Goal: Task Accomplishment & Management: Use online tool/utility

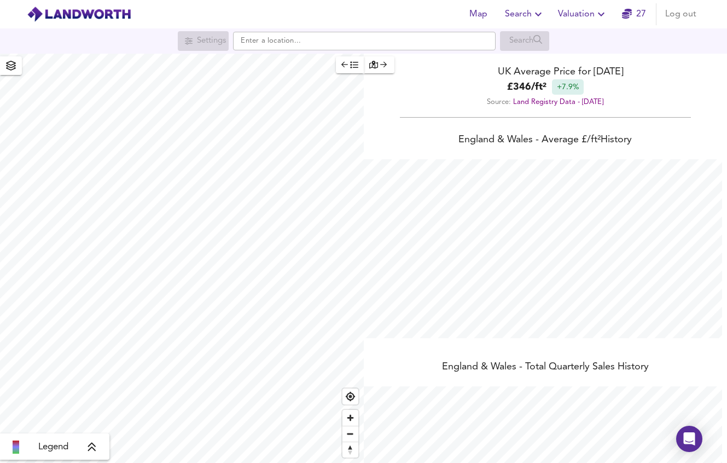
scroll to position [463, 727]
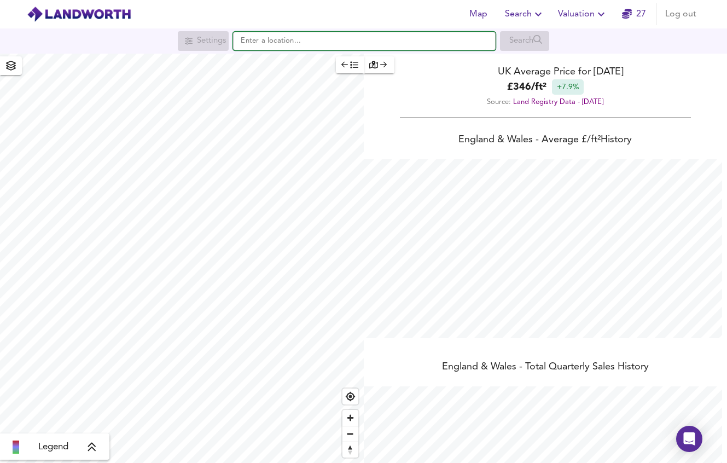
click at [282, 43] on input "text" at bounding box center [364, 41] width 263 height 19
paste input "[GEOGRAPHIC_DATA]"
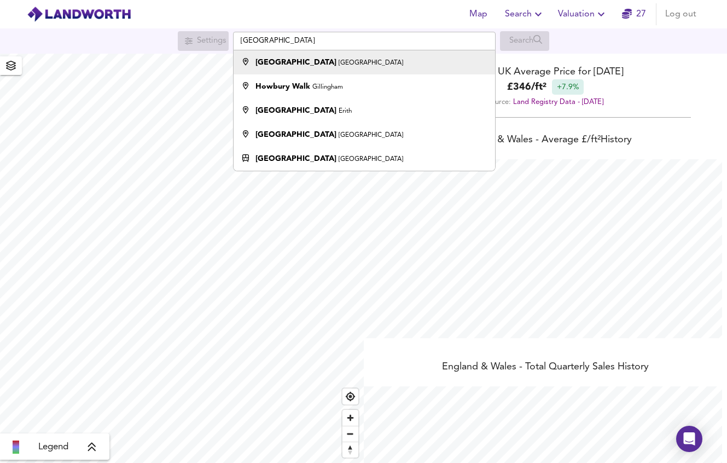
click at [295, 59] on strong "[GEOGRAPHIC_DATA]" at bounding box center [296, 63] width 81 height 8
type input "[GEOGRAPHIC_DATA], [GEOGRAPHIC_DATA]"
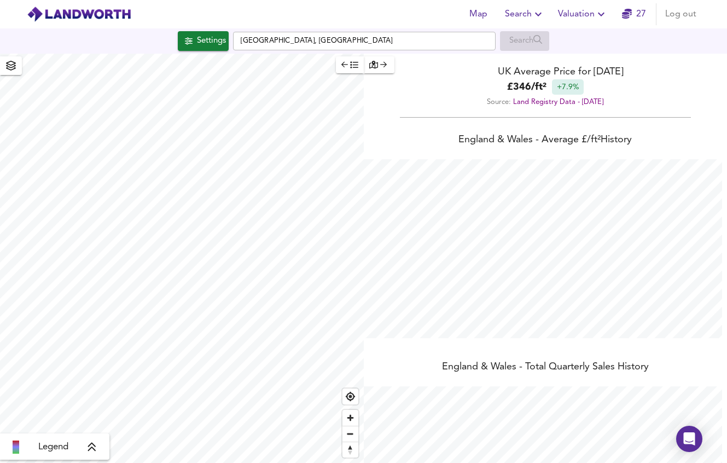
checkbox input "false"
checkbox input "true"
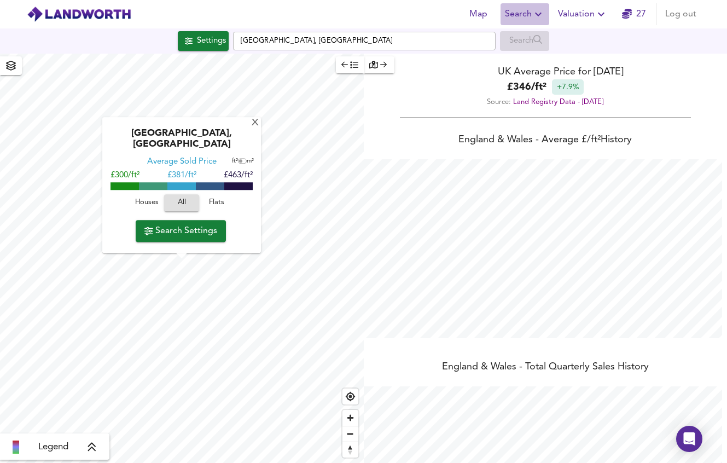
click at [537, 16] on icon "button" at bounding box center [538, 14] width 13 height 13
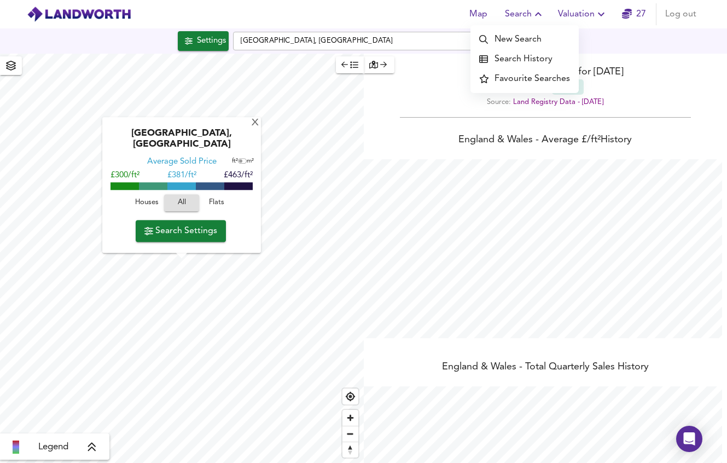
click at [664, 37] on div "Settings [GEOGRAPHIC_DATA], [GEOGRAPHIC_DATA] Search" at bounding box center [363, 41] width 727 height 20
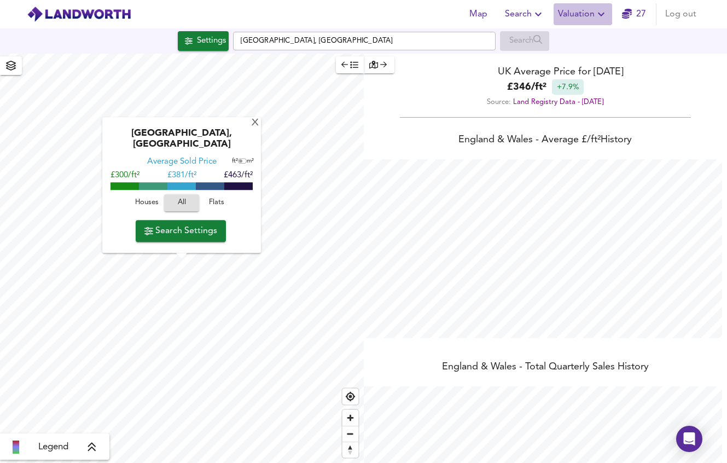
click at [591, 14] on span "Valuation" at bounding box center [583, 14] width 50 height 15
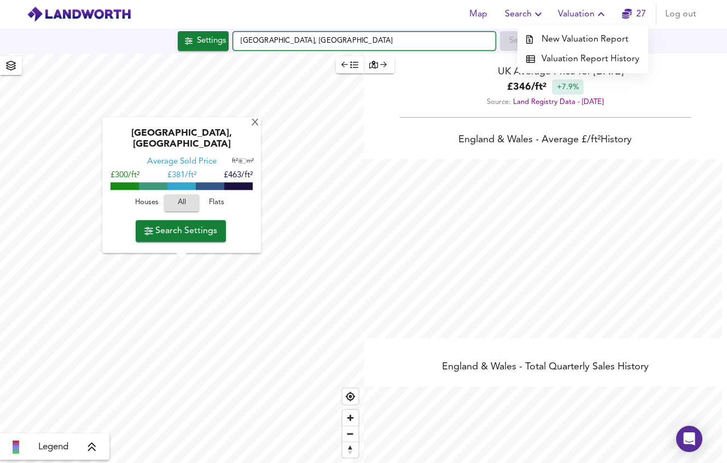
click at [352, 36] on input "[GEOGRAPHIC_DATA], [GEOGRAPHIC_DATA]" at bounding box center [364, 41] width 263 height 19
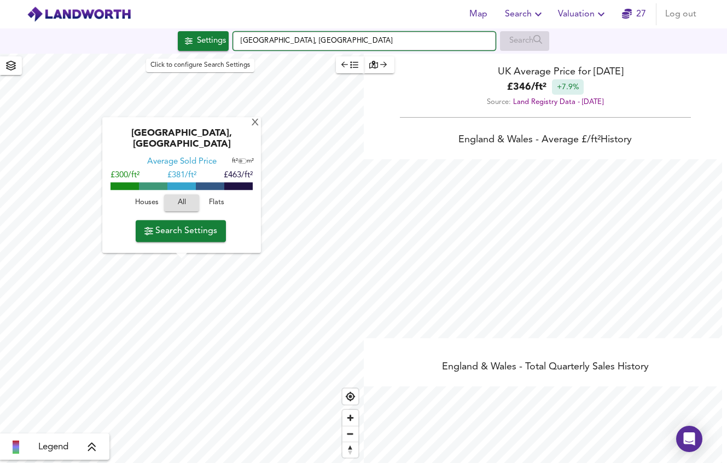
drag, startPoint x: 350, startPoint y: 39, endPoint x: 223, endPoint y: 42, distance: 127.0
click at [223, 42] on div "Settings [GEOGRAPHIC_DATA], [GEOGRAPHIC_DATA] Search" at bounding box center [363, 41] width 727 height 20
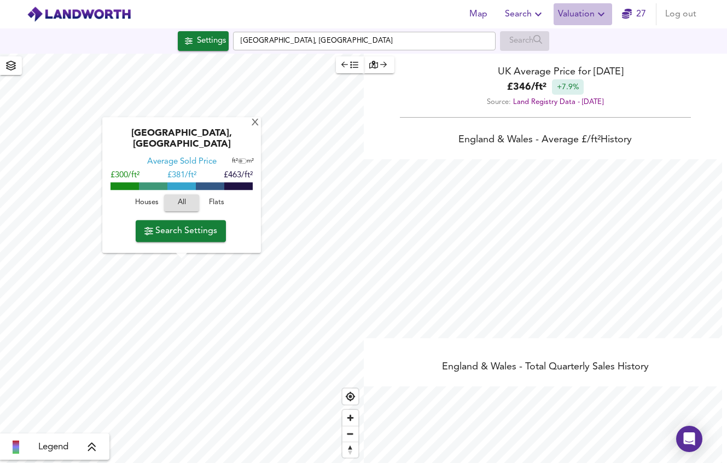
click at [592, 16] on span "Valuation" at bounding box center [583, 14] width 50 height 15
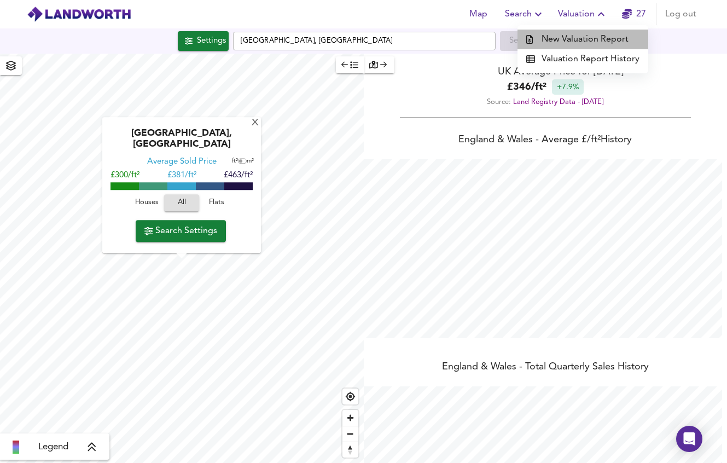
click at [600, 40] on li "New Valuation Report" at bounding box center [583, 40] width 131 height 20
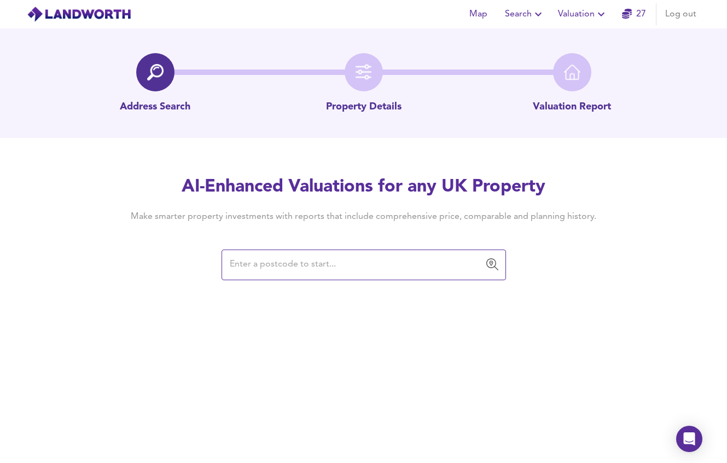
click at [363, 262] on input "text" at bounding box center [356, 264] width 258 height 21
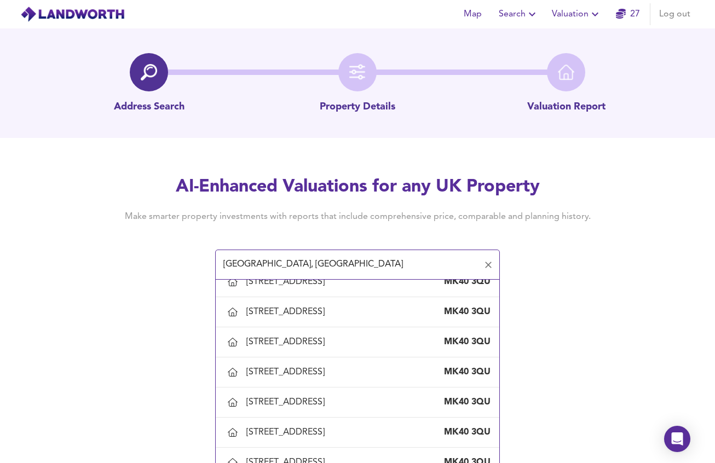
scroll to position [821, 0]
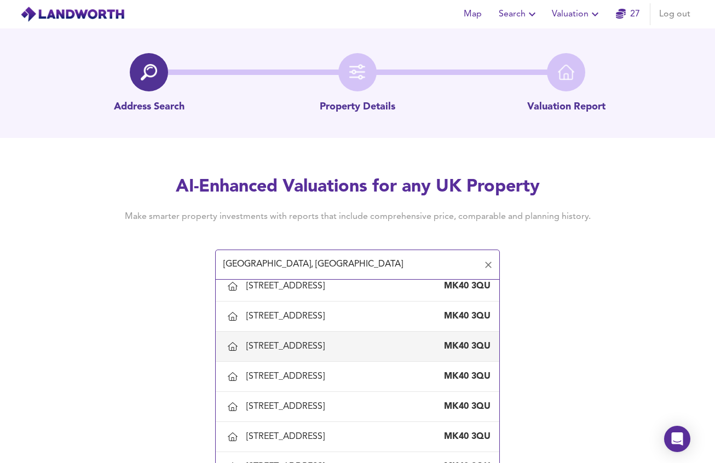
click at [309, 345] on div "[STREET_ADDRESS]" at bounding box center [287, 346] width 83 height 12
type input "[STREET_ADDRESS]"
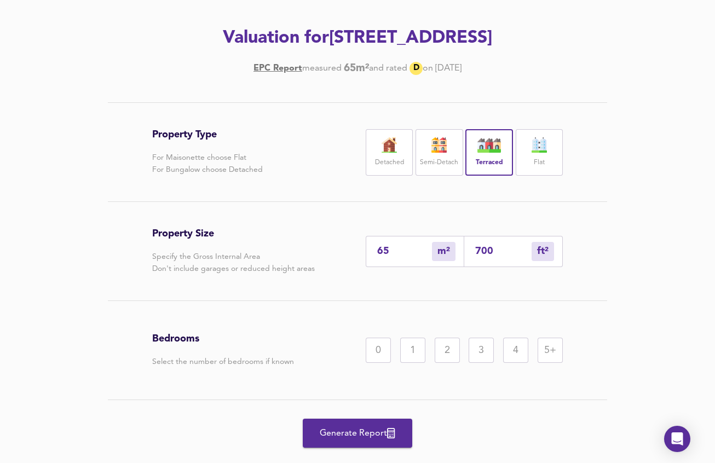
scroll to position [164, 0]
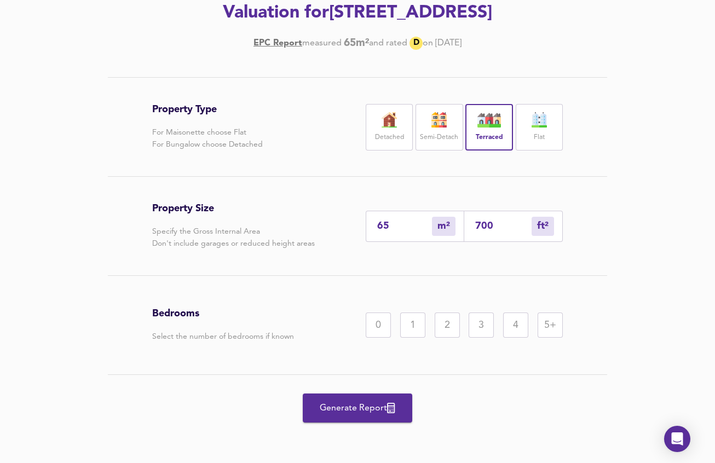
click at [477, 328] on div "3" at bounding box center [480, 324] width 25 height 25
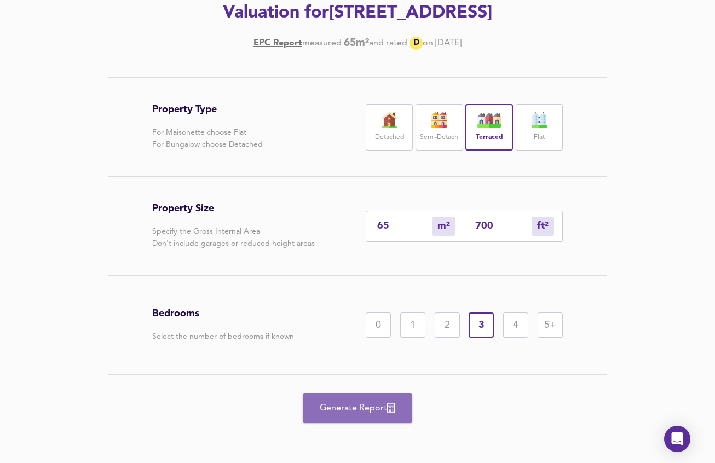
click at [351, 405] on span "Generate Report" at bounding box center [358, 408] width 88 height 15
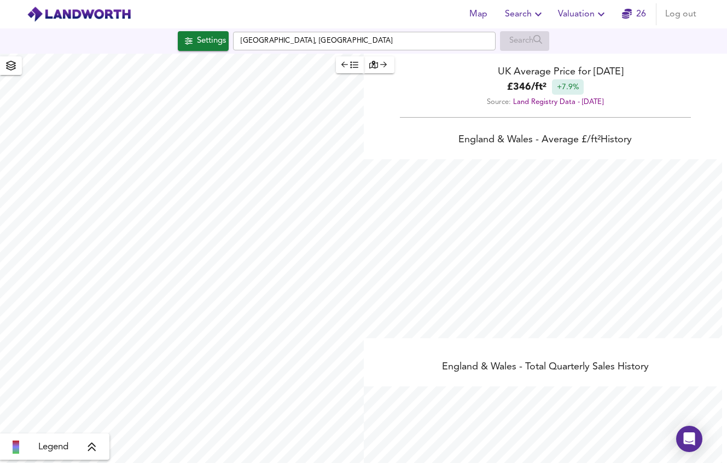
scroll to position [463, 727]
